Goal: Task Accomplishment & Management: Manage account settings

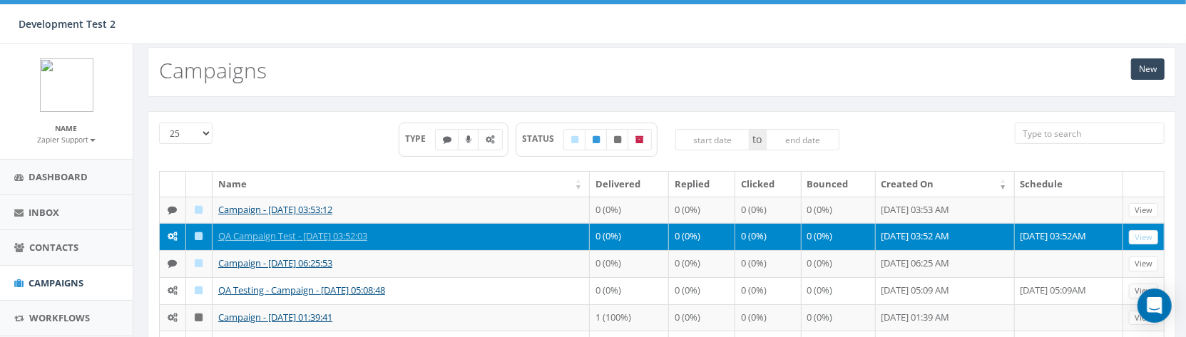
scroll to position [25, 0]
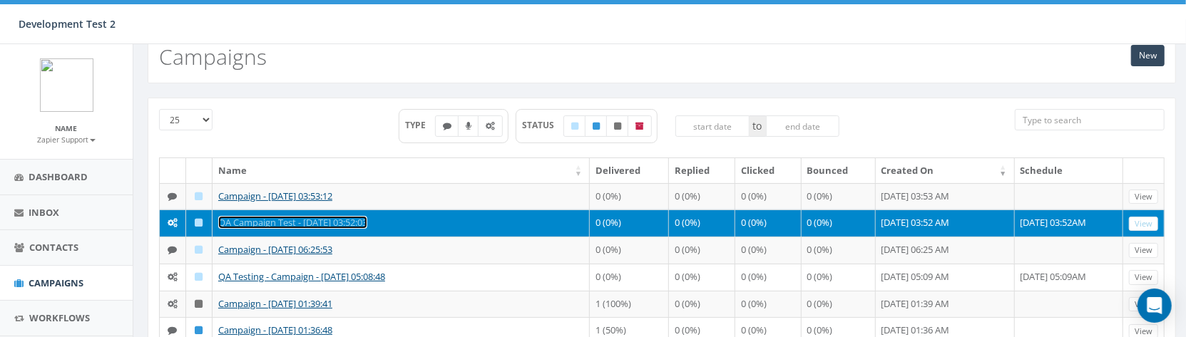
click at [354, 223] on link "QA Campaign Test - [DATE] 03:52:03" at bounding box center [292, 222] width 149 height 13
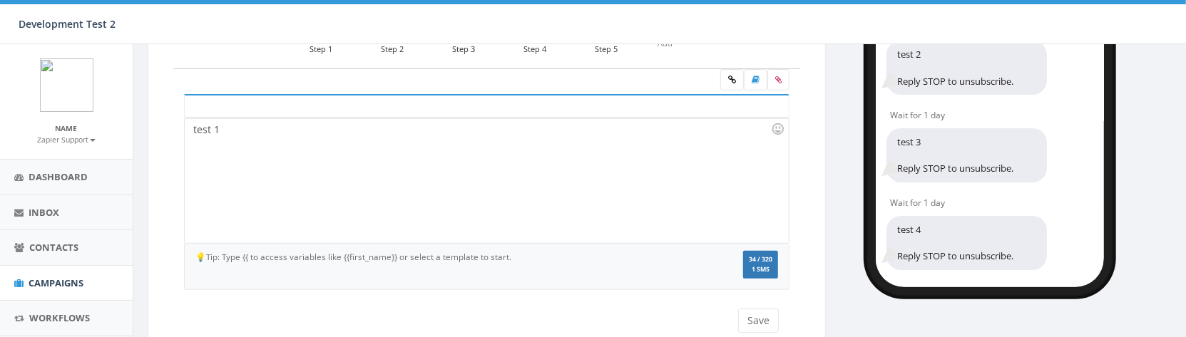
scroll to position [204, 0]
click at [463, 165] on div "test 1" at bounding box center [486, 180] width 603 height 125
click at [759, 312] on button "Save" at bounding box center [758, 321] width 41 height 24
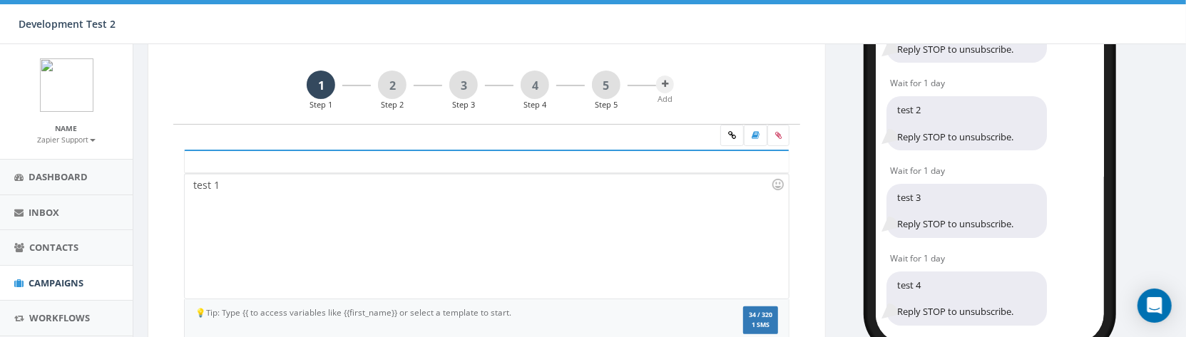
scroll to position [144, 0]
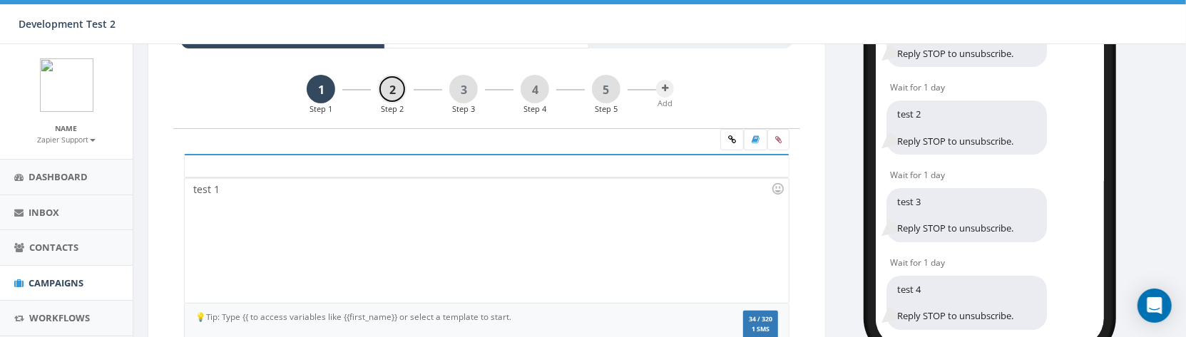
click at [393, 96] on link "2" at bounding box center [392, 89] width 29 height 29
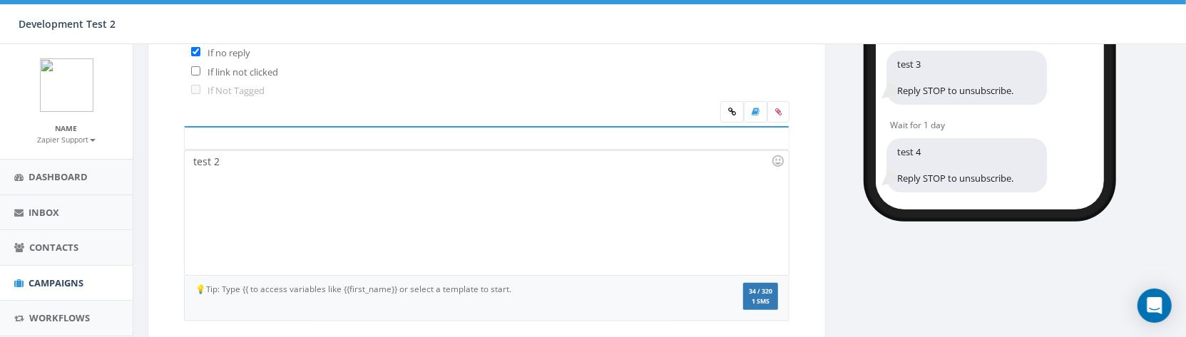
scroll to position [278, 0]
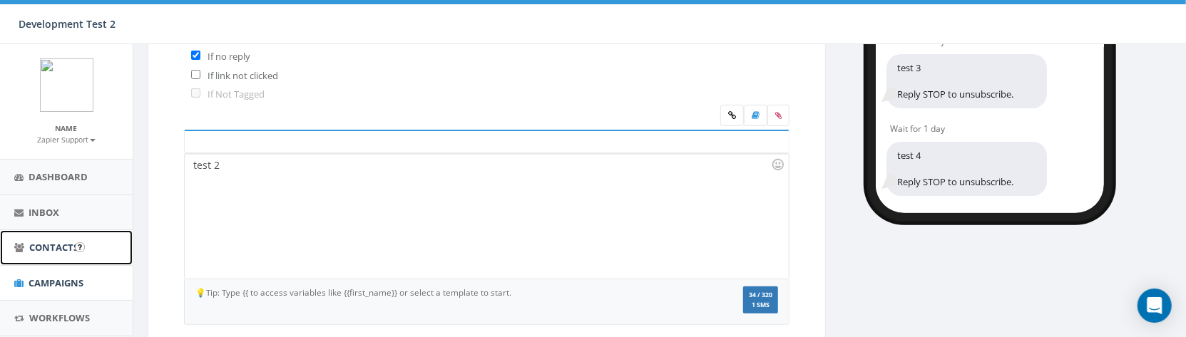
click at [36, 254] on link "Contacts" at bounding box center [66, 247] width 133 height 35
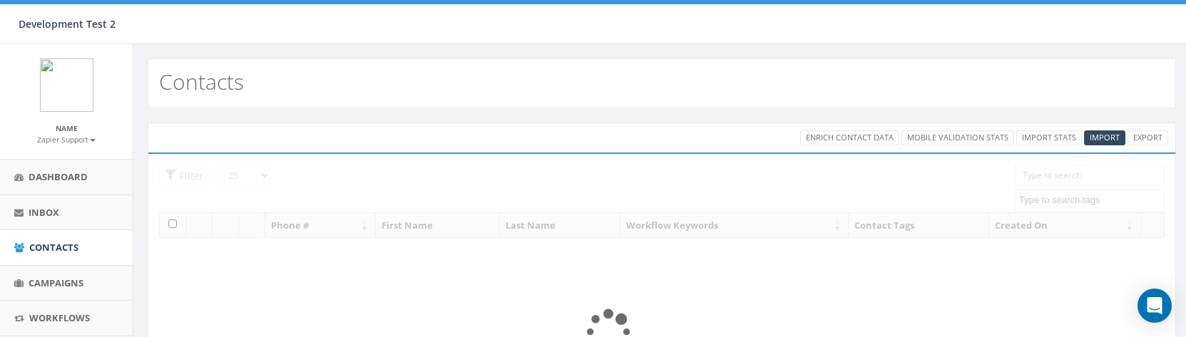
select select
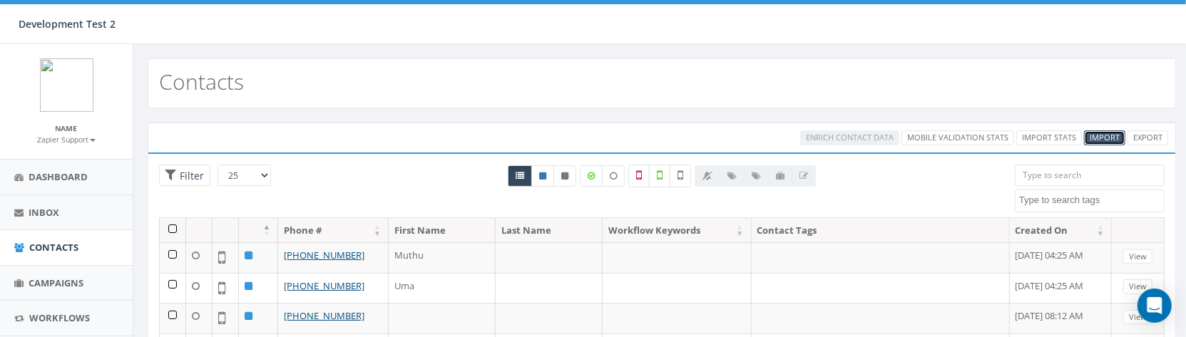
click at [1101, 138] on span "Import" at bounding box center [1104, 137] width 30 height 11
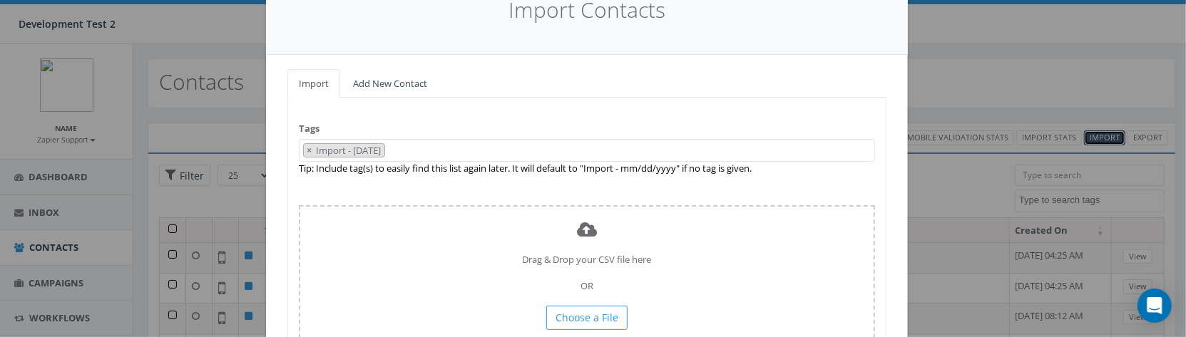
scroll to position [145, 0]
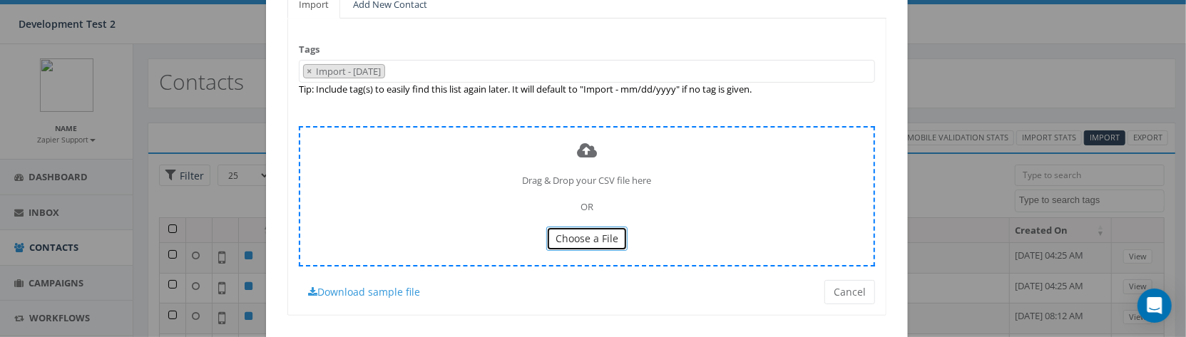
click at [602, 233] on span "Choose a File" at bounding box center [586, 239] width 63 height 14
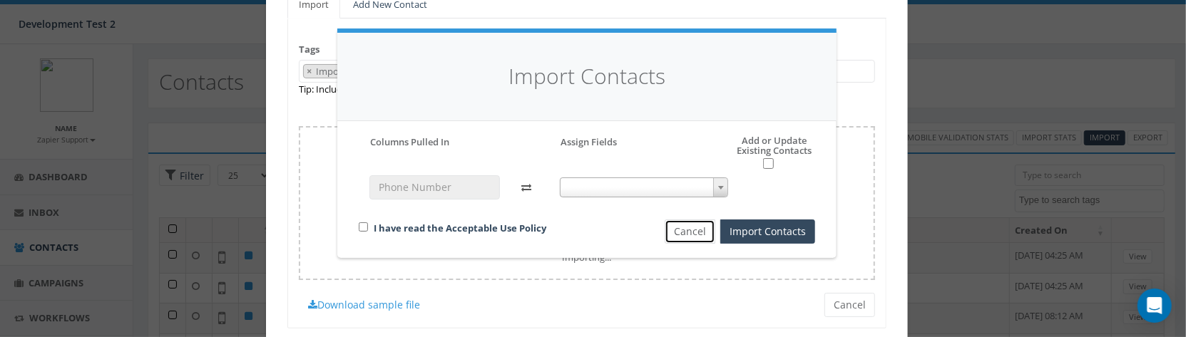
click at [684, 230] on button "Cancel" at bounding box center [689, 232] width 51 height 24
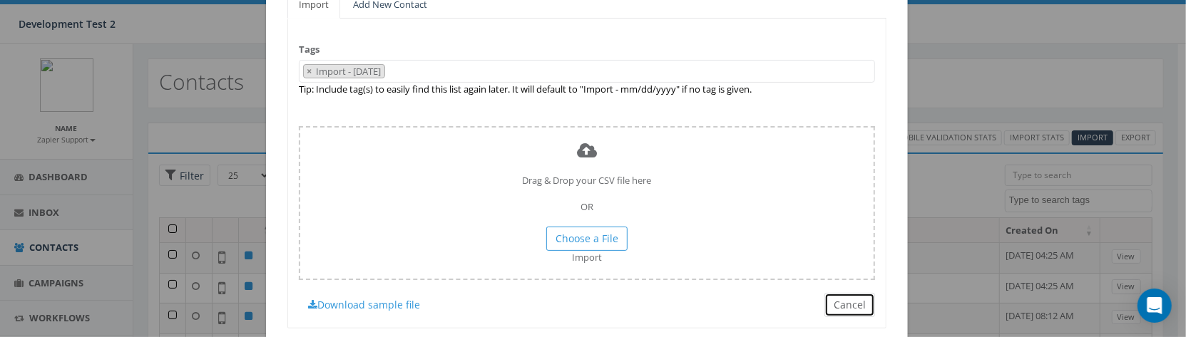
click at [839, 302] on button "Cancel" at bounding box center [849, 305] width 51 height 24
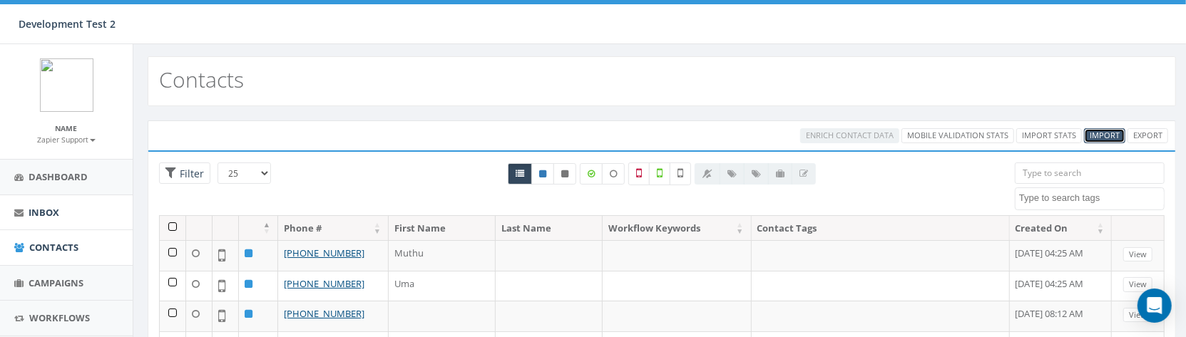
scroll to position [16, 0]
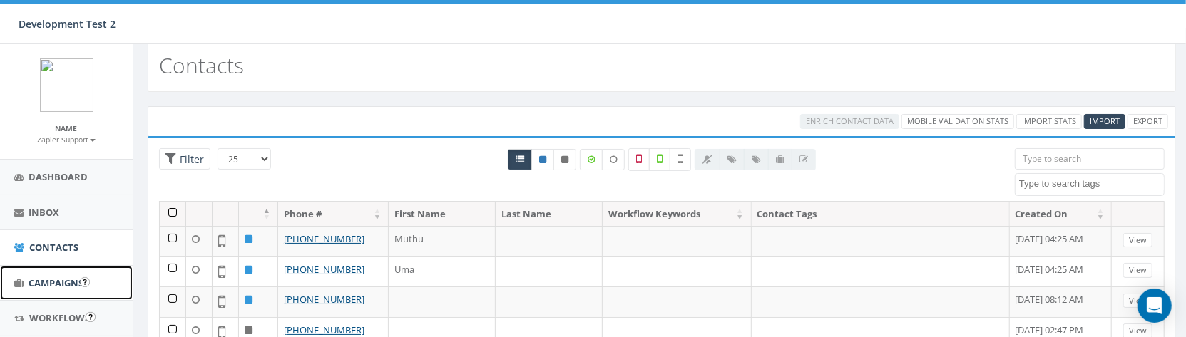
click at [49, 291] on link "Campaigns" at bounding box center [66, 283] width 133 height 35
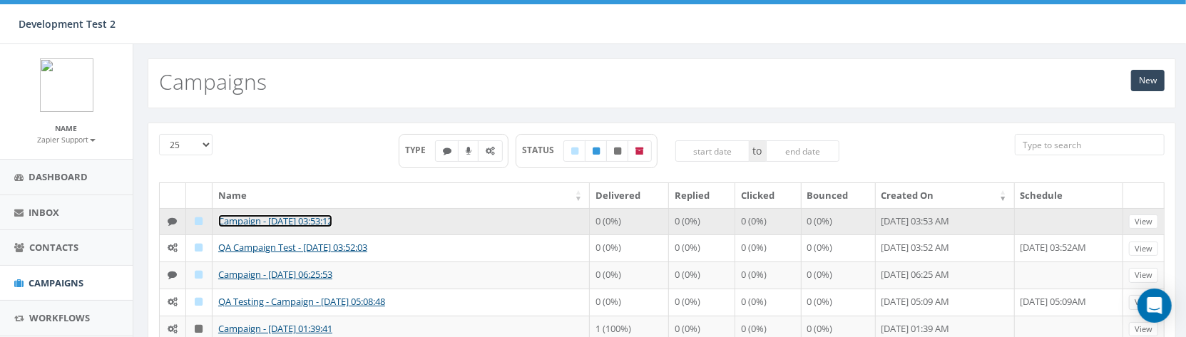
click at [324, 220] on link "Campaign - 08/12/2025, 03:53:12" at bounding box center [275, 221] width 114 height 13
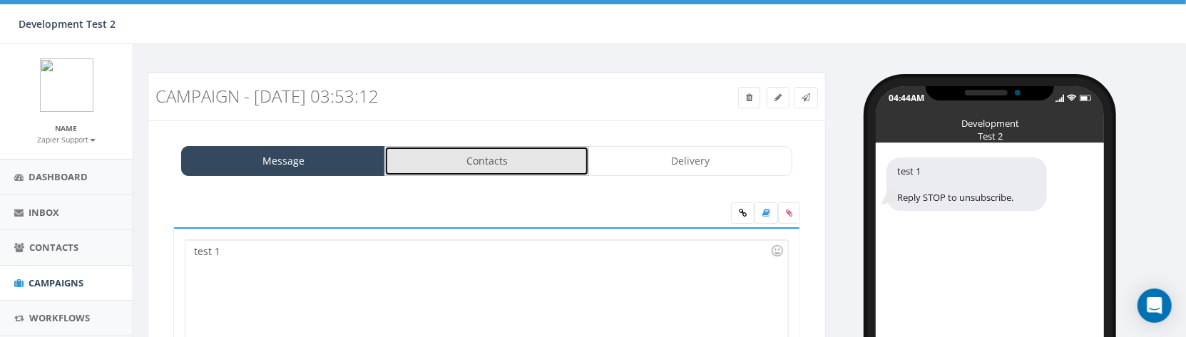
click at [528, 173] on link "Contacts" at bounding box center [486, 161] width 204 height 30
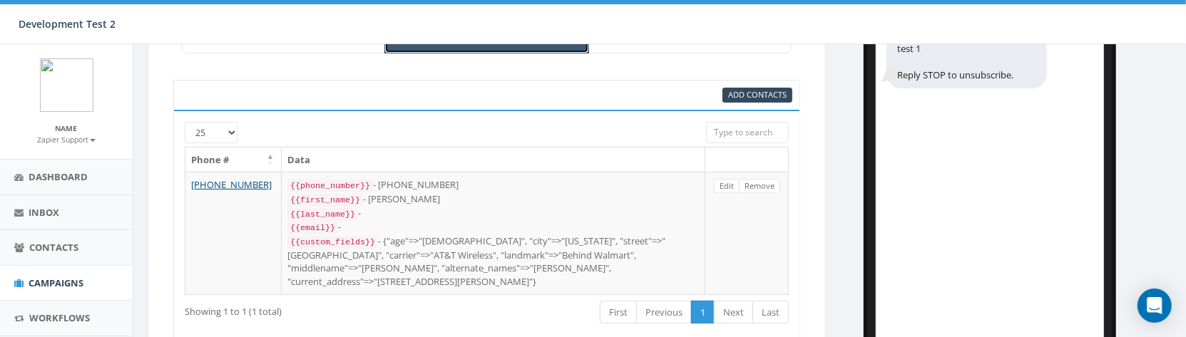
scroll to position [133, 0]
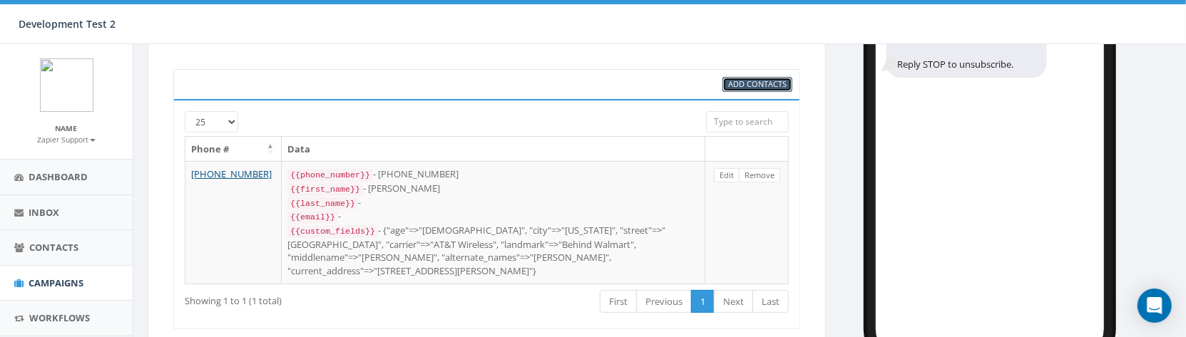
click at [758, 89] on link "Add Contacts" at bounding box center [757, 84] width 70 height 15
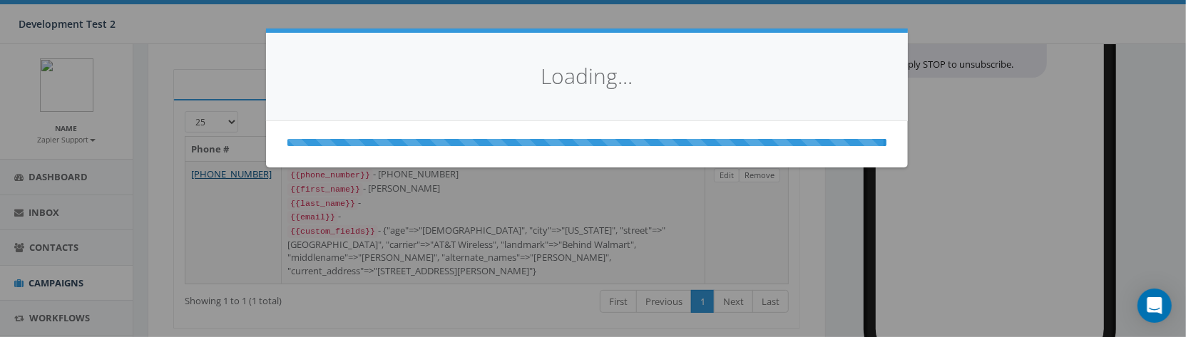
select select
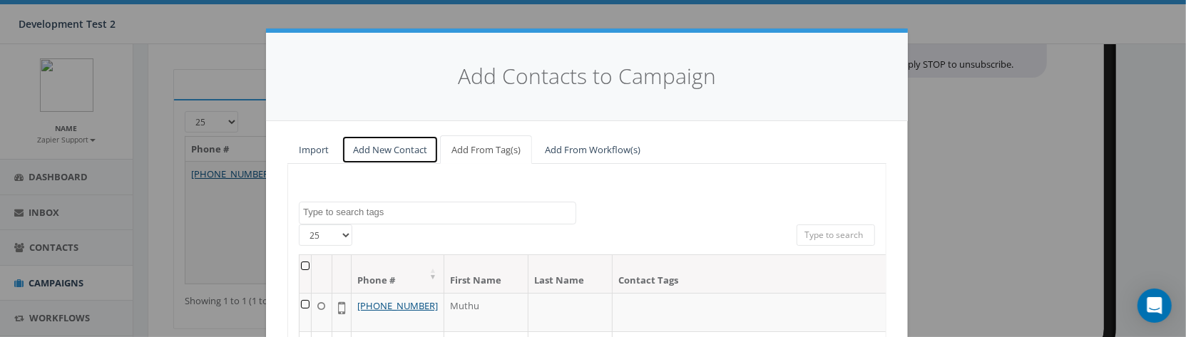
click at [391, 146] on link "Add New Contact" at bounding box center [389, 149] width 97 height 29
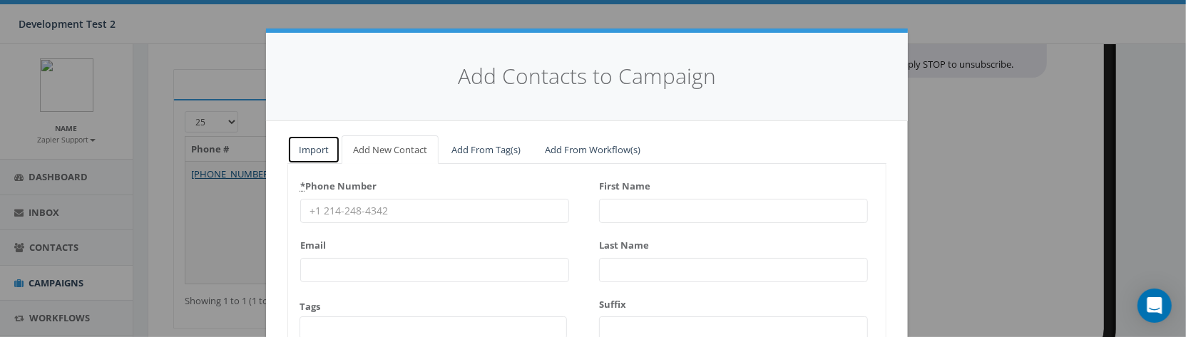
click at [326, 155] on link "Import" at bounding box center [313, 149] width 53 height 29
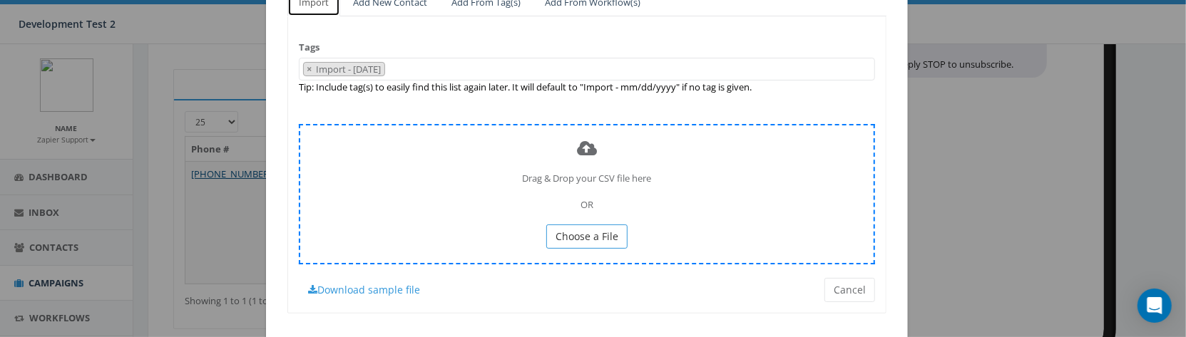
scroll to position [173, 0]
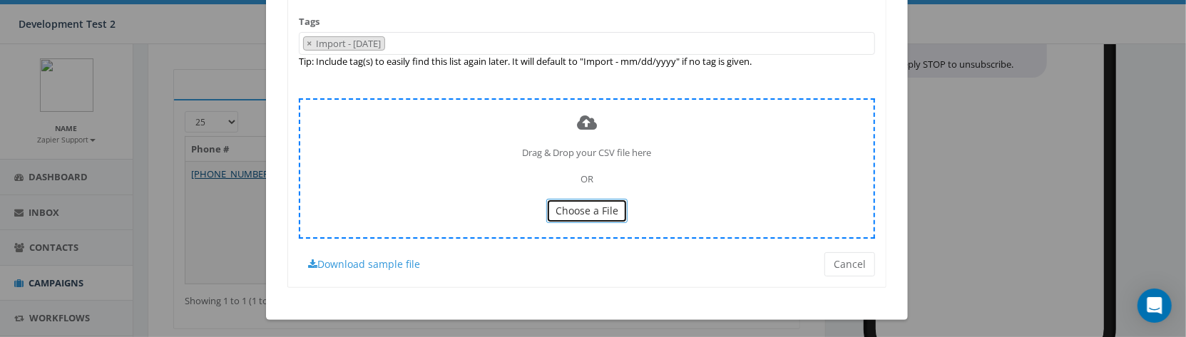
click at [577, 220] on button "Choose a File" at bounding box center [586, 211] width 81 height 24
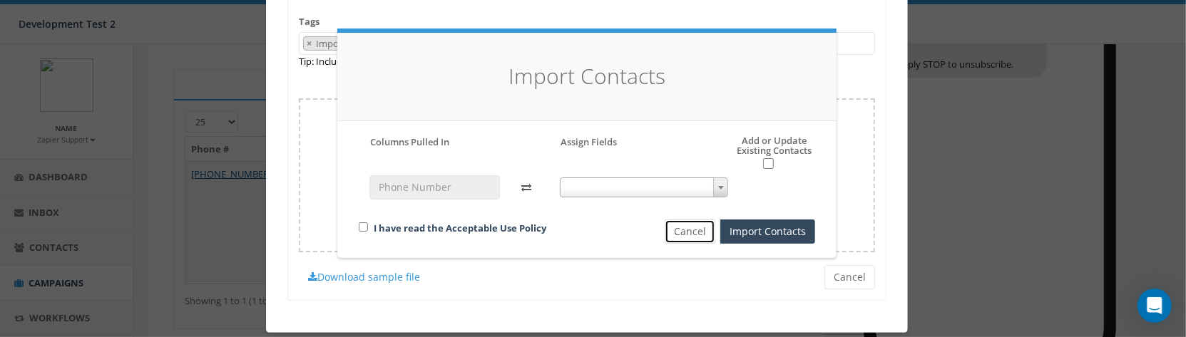
click at [691, 235] on button "Cancel" at bounding box center [689, 232] width 51 height 24
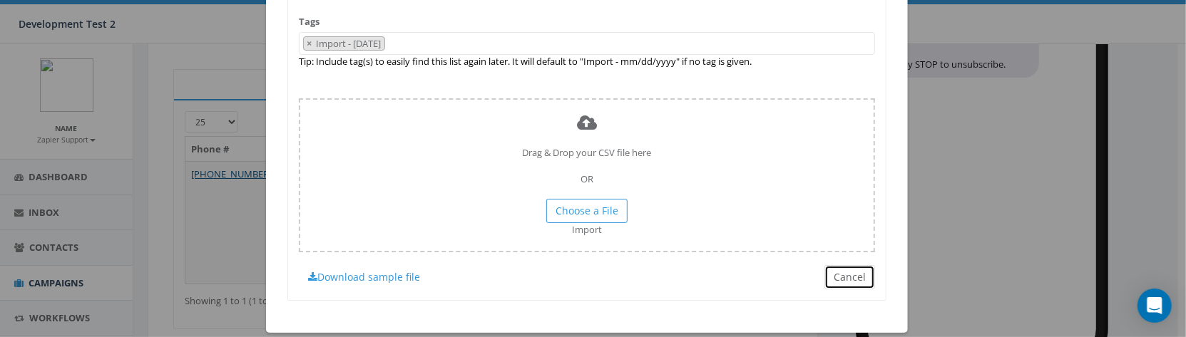
click at [854, 279] on button "Cancel" at bounding box center [849, 277] width 51 height 24
